Goal: Information Seeking & Learning: Learn about a topic

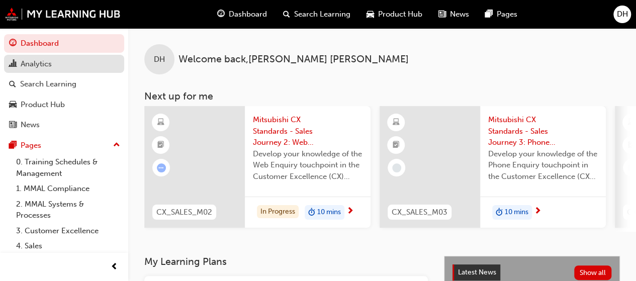
click at [80, 67] on div "Analytics" at bounding box center [64, 64] width 110 height 13
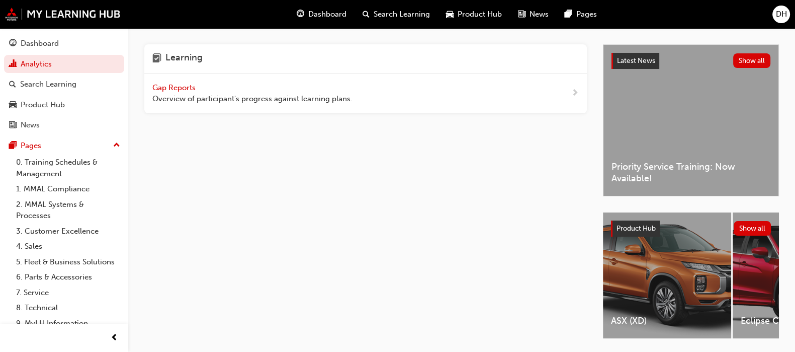
click at [174, 84] on span "Gap Reports" at bounding box center [174, 87] width 45 height 9
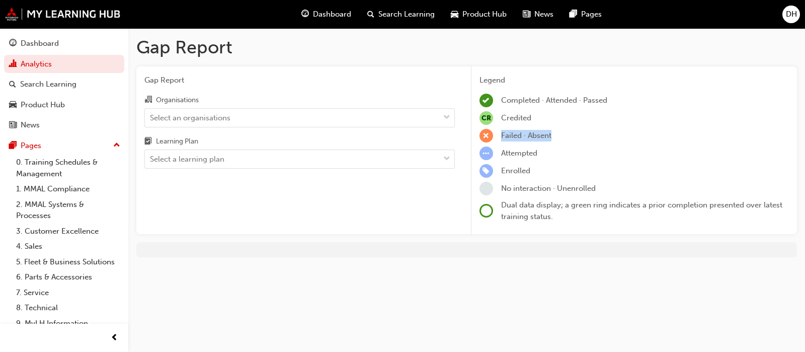
drag, startPoint x: 551, startPoint y: 136, endPoint x: 502, endPoint y: 133, distance: 48.9
click at [502, 133] on span "Failed · Absent" at bounding box center [526, 135] width 50 height 9
click at [594, 133] on div "Failed · Absent" at bounding box center [634, 136] width 310 height 14
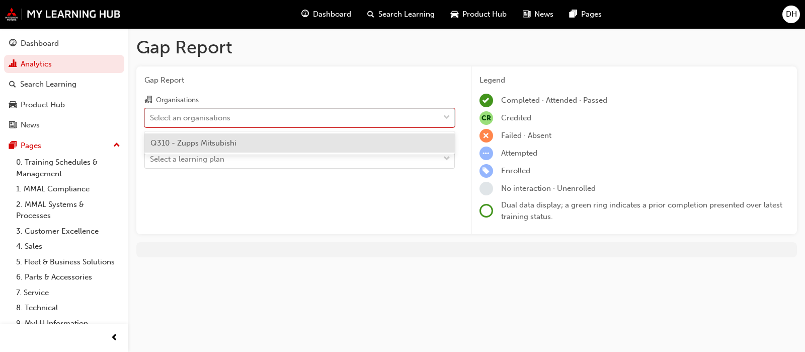
click at [249, 124] on div "Select an organisations" at bounding box center [292, 118] width 294 height 18
click at [151, 121] on input "Organisations option Q310 - Zupps Mitsubishi focused, 1 of 1. 1 result availabl…" at bounding box center [150, 117] width 1 height 9
click at [249, 138] on div "Q310 - Zupps Mitsubishi" at bounding box center [299, 143] width 310 height 20
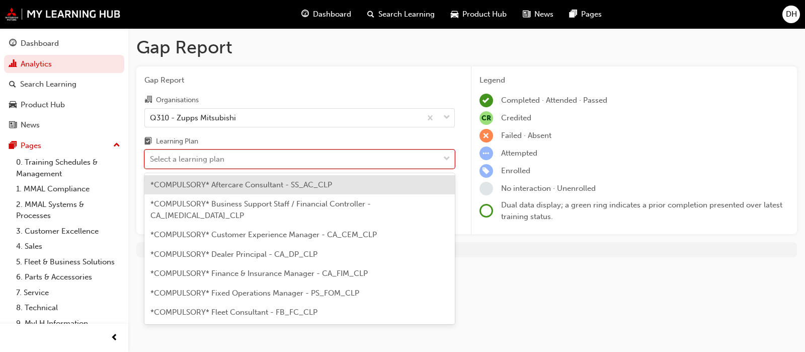
click at [240, 156] on div "Select a learning plan" at bounding box center [292, 159] width 294 height 18
click at [151, 156] on input "Learning Plan option *COMPULSORY* Aftercare Consultant - SS_AC_CLP focused, 1 o…" at bounding box center [150, 158] width 1 height 9
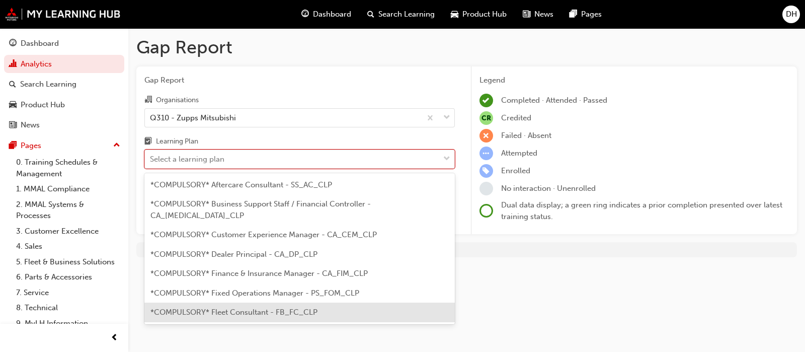
click at [242, 305] on div "*COMPULSORY* Fleet Consultant - FB_FC_CLP" at bounding box center [299, 312] width 310 height 20
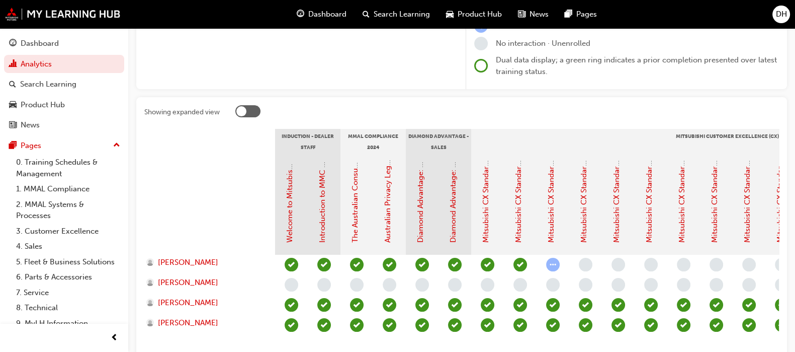
scroll to position [125, 0]
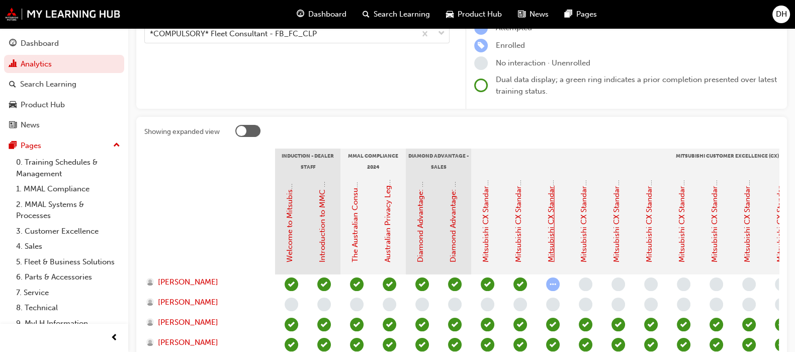
click at [551, 244] on link "Mitsubishi CX Standards - Sales Journey 2: Web Enquiry" at bounding box center [551, 164] width 9 height 196
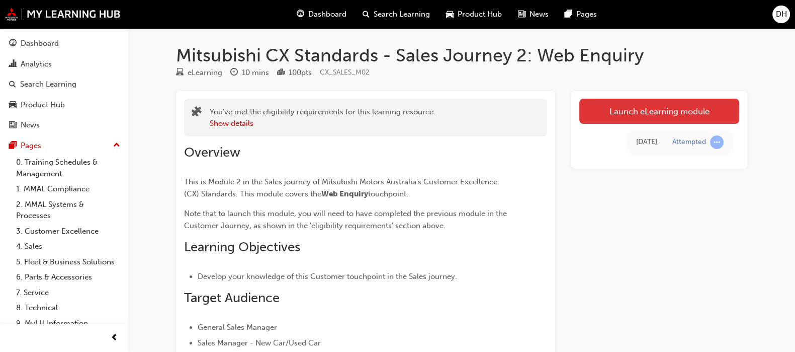
click at [652, 107] on link "Launch eLearning module" at bounding box center [660, 111] width 160 height 25
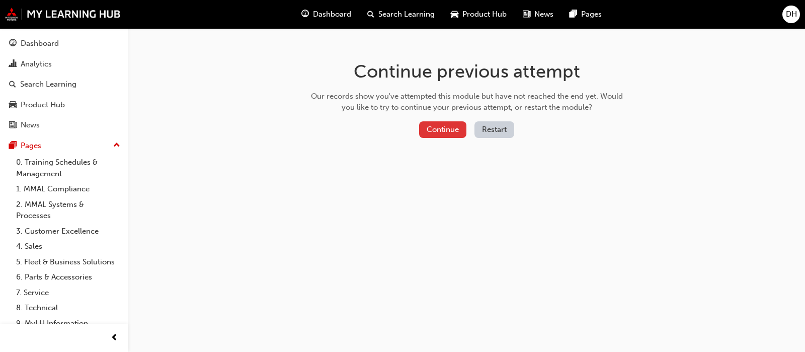
click at [420, 128] on button "Continue" at bounding box center [442, 129] width 47 height 17
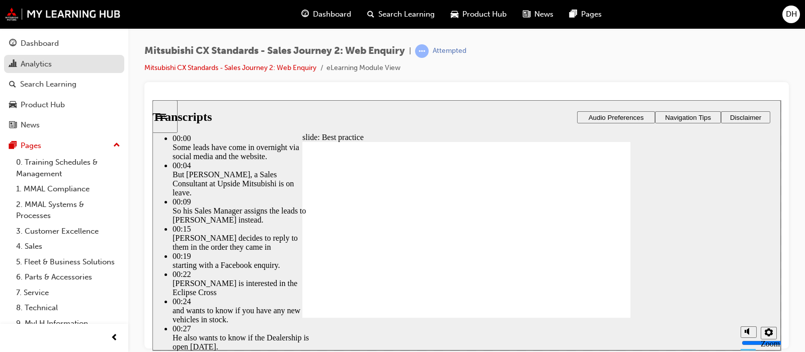
click at [33, 61] on div "Analytics" at bounding box center [36, 64] width 31 height 12
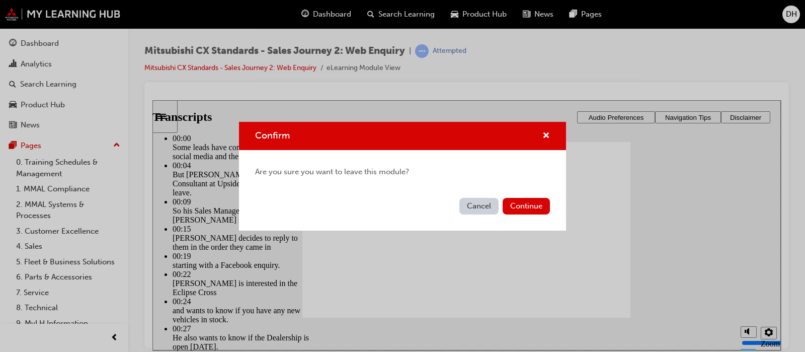
click at [483, 206] on button "Cancel" at bounding box center [478, 206] width 39 height 17
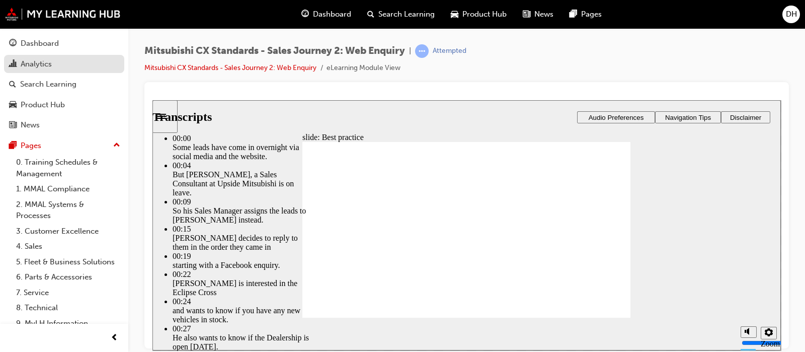
click at [43, 68] on div "Analytics" at bounding box center [36, 64] width 31 height 12
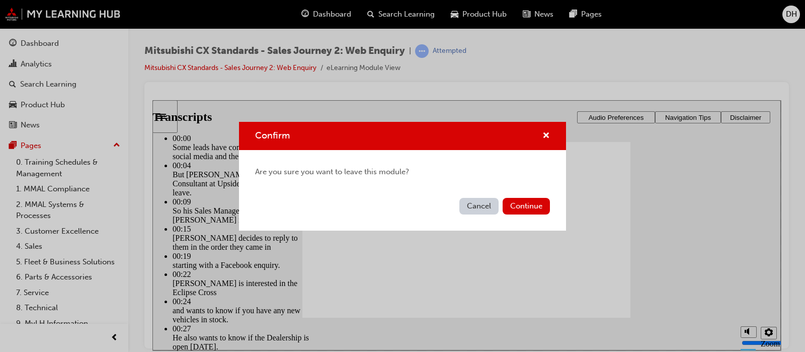
click at [47, 62] on div "Confirm Are you sure you want to leave this module? Cancel Continue" at bounding box center [402, 176] width 805 height 352
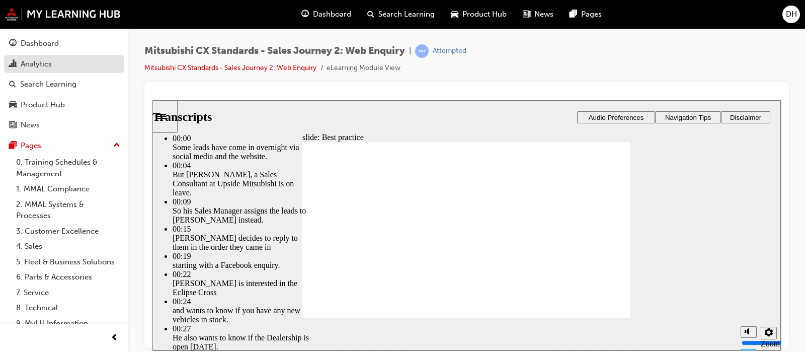
click at [55, 64] on div "Analytics" at bounding box center [64, 64] width 110 height 13
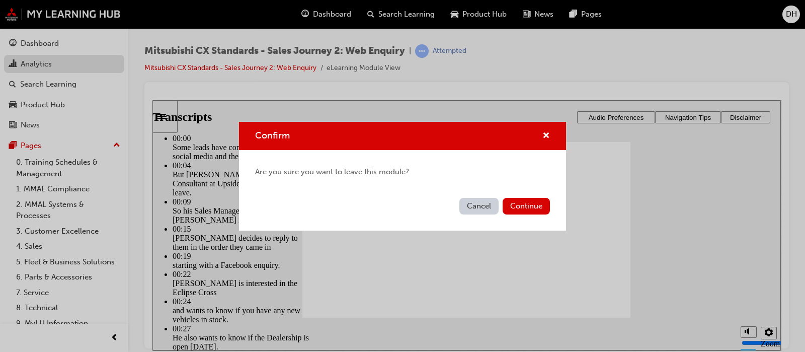
type input "24"
click at [528, 211] on button "Continue" at bounding box center [526, 206] width 47 height 17
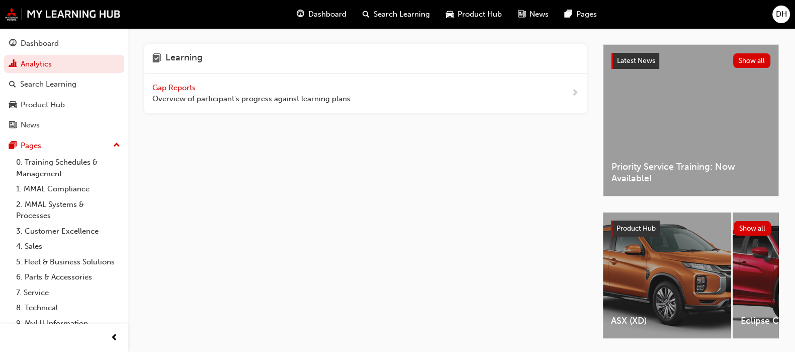
click at [191, 88] on span "Gap Reports" at bounding box center [174, 87] width 45 height 9
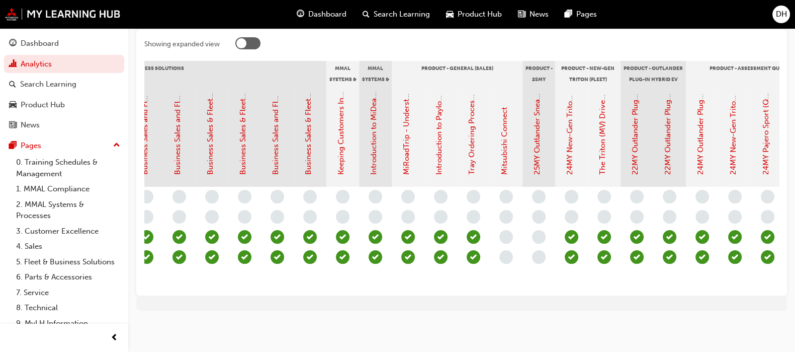
scroll to position [0, 1196]
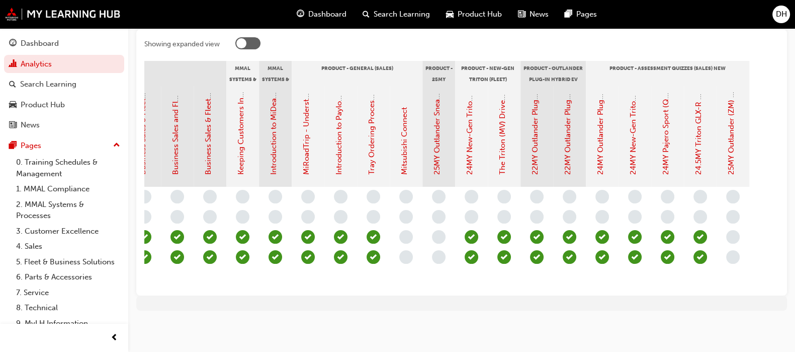
click at [666, 210] on span "learningRecordVerb_NONE-icon" at bounding box center [668, 217] width 14 height 14
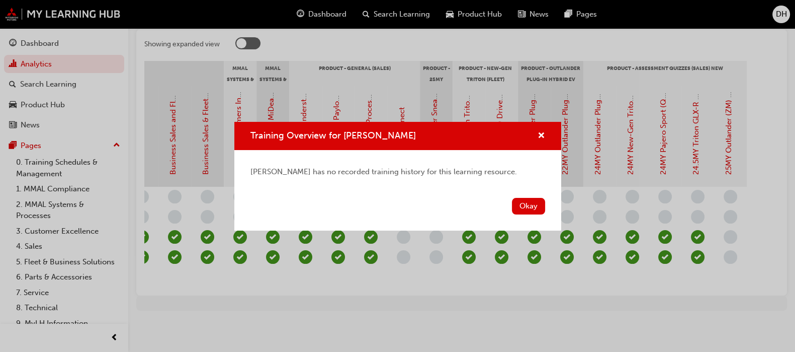
click at [543, 148] on div "Training Overview for [PERSON_NAME]" at bounding box center [397, 136] width 327 height 29
click at [541, 137] on span "cross-icon" at bounding box center [542, 136] width 8 height 9
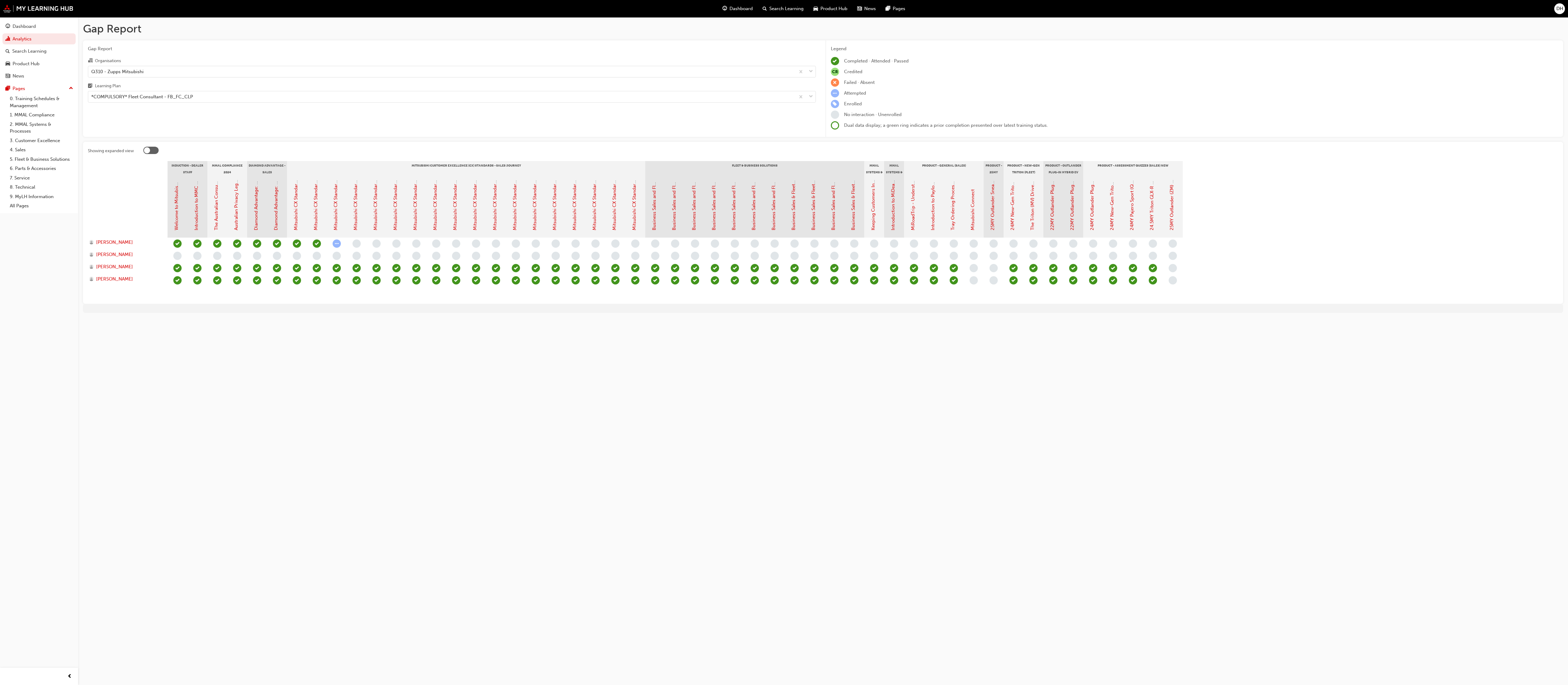
scroll to position [0, 0]
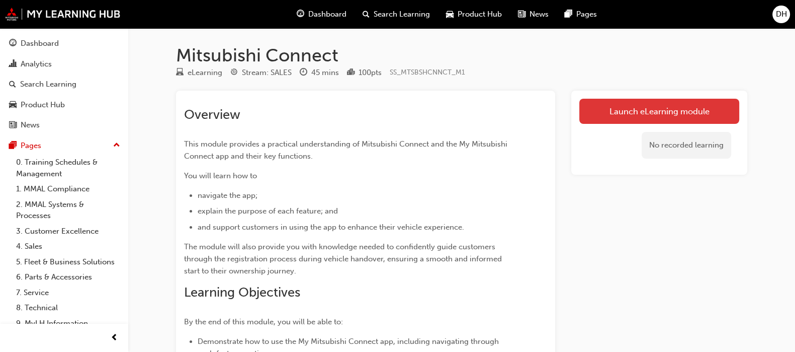
click at [602, 117] on link "Launch eLearning module" at bounding box center [660, 111] width 160 height 25
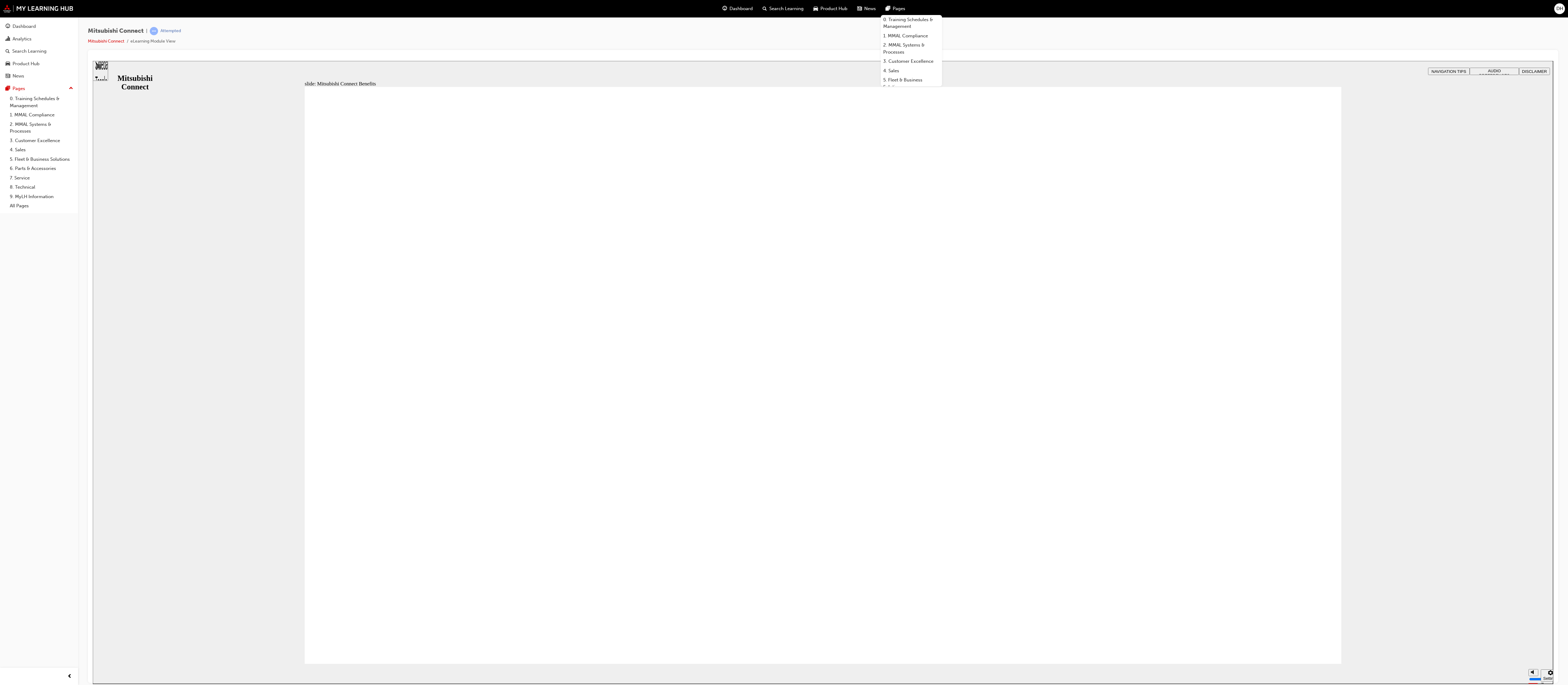
drag, startPoint x: 791, startPoint y: 326, endPoint x: 726, endPoint y: 300, distance: 70.0
drag, startPoint x: 855, startPoint y: 312, endPoint x: 1004, endPoint y: 312, distance: 149.0
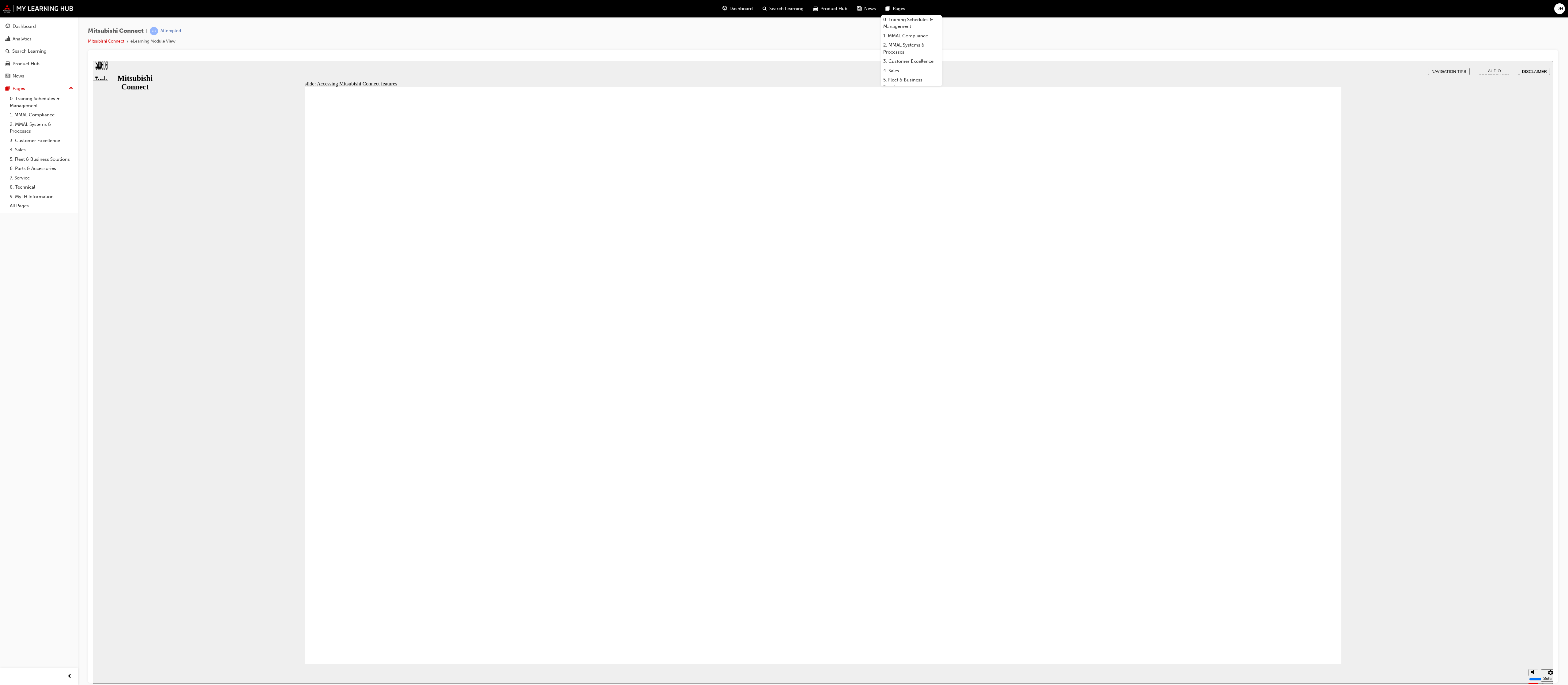
drag, startPoint x: 1074, startPoint y: 309, endPoint x: 1103, endPoint y: 315, distance: 29.6
drag, startPoint x: 1263, startPoint y: 626, endPoint x: 1474, endPoint y: 348, distance: 349.0
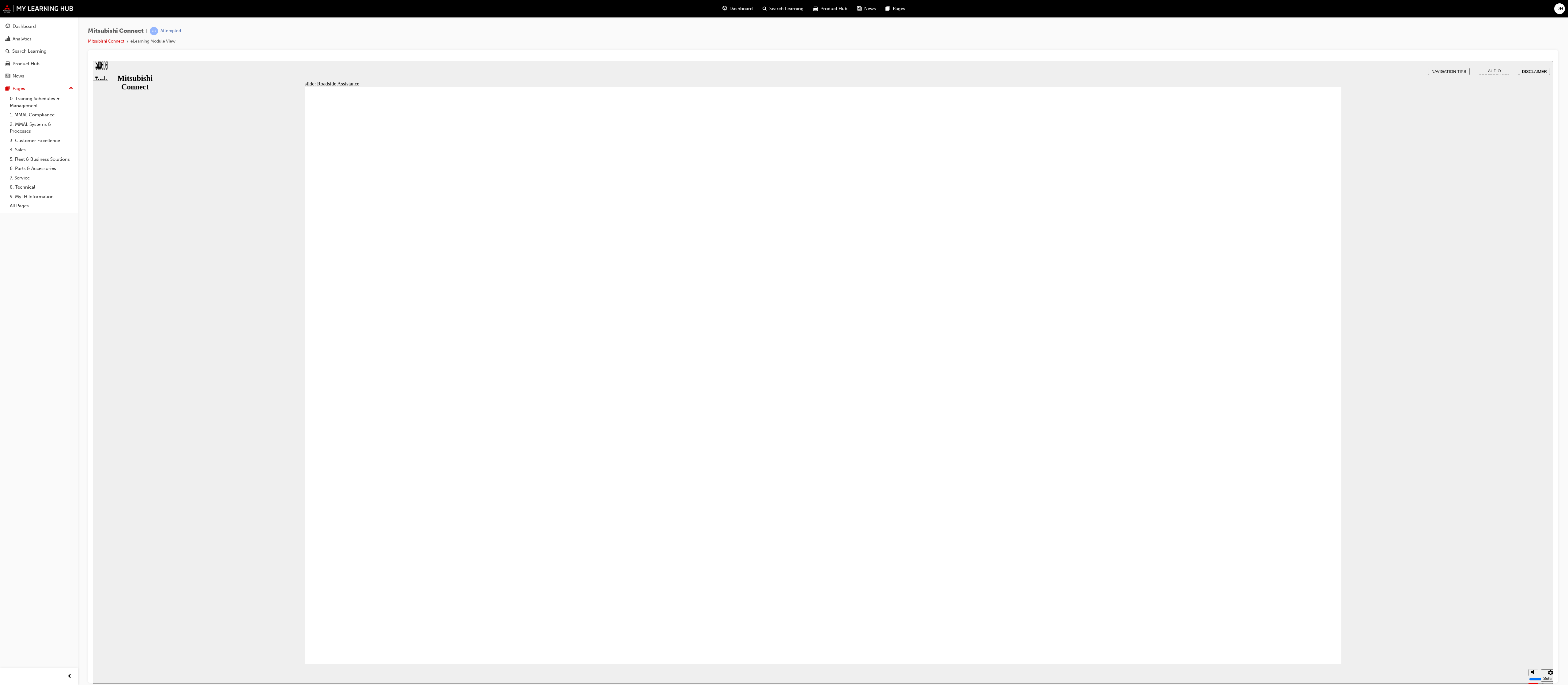
drag, startPoint x: 1264, startPoint y: 614, endPoint x: 1258, endPoint y: 614, distance: 6.0
drag, startPoint x: 976, startPoint y: 557, endPoint x: 995, endPoint y: 557, distance: 19.0
